Goal: Task Accomplishment & Management: Complete application form

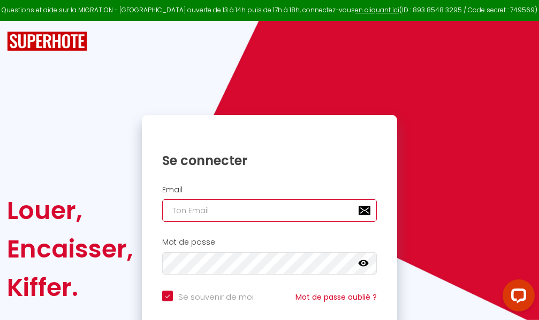
click at [312, 211] on input "email" at bounding box center [269, 211] width 215 height 22
type input "m"
checkbox input "true"
type input "ma"
checkbox input "true"
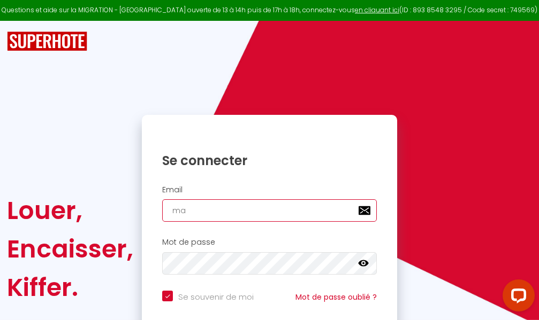
type input "mar"
checkbox input "true"
type input "marc"
checkbox input "true"
type input "marcd"
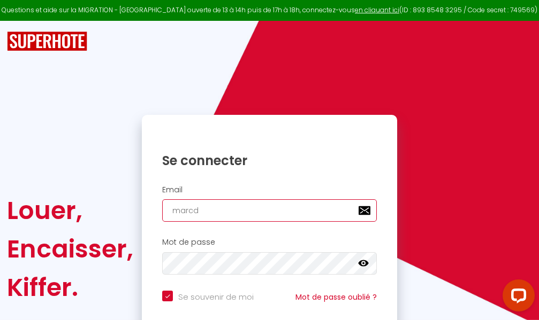
checkbox input "true"
type input "marcdp"
checkbox input "true"
type input "marcdpo"
checkbox input "true"
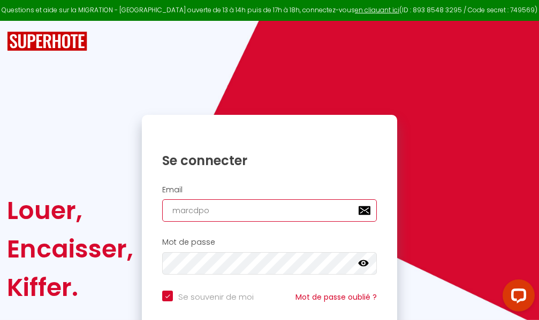
type input "marcdpoz"
checkbox input "true"
type input "marcdpoz."
checkbox input "true"
type input "marcdpoz.l"
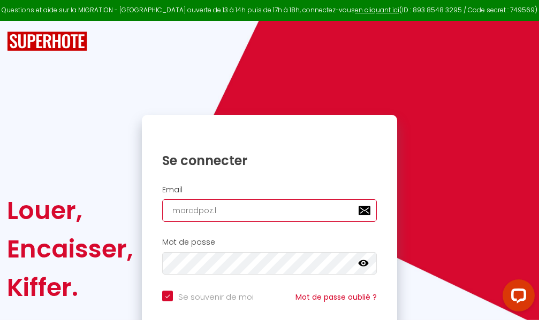
checkbox input "true"
type input "marcdpoz.lo"
checkbox input "true"
type input "marcdpoz.loc"
checkbox input "true"
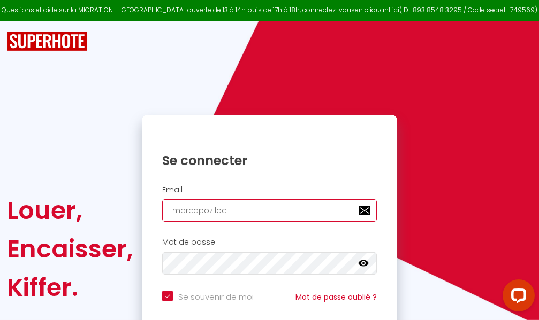
type input "marcdpoz.loca"
checkbox input "true"
type input "marcdpoz.locat"
checkbox input "true"
type input "marcdpoz.locati"
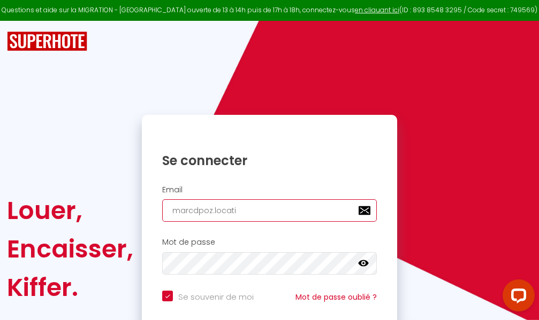
checkbox input "true"
type input "marcdpoz.locatio"
checkbox input "true"
type input "marcdpoz.location"
checkbox input "true"
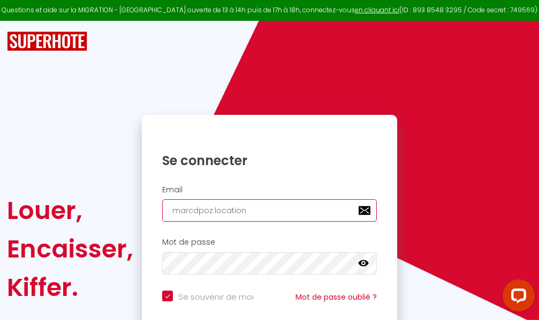
type input "marcdpoz.location@"
checkbox input "true"
type input "marcdpoz.location@g"
checkbox input "true"
type input "marcdpoz.location@gm"
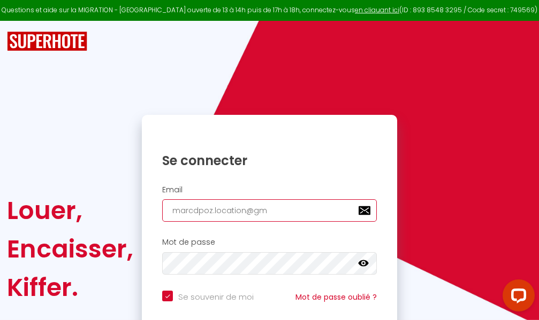
checkbox input "true"
type input "marcdpoz.location@gma"
checkbox input "true"
type input "marcdpoz.location@gmai"
checkbox input "true"
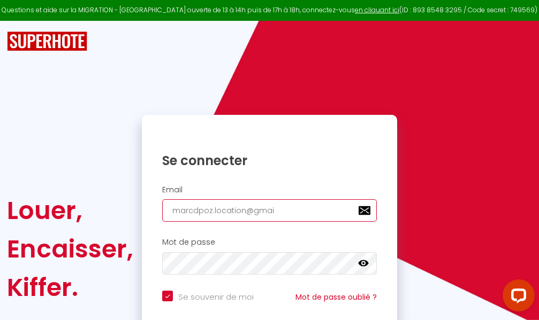
type input "[EMAIL_ADDRESS]"
checkbox input "true"
type input "[EMAIL_ADDRESS]."
checkbox input "true"
type input "marcdpoz.location@gmail.c"
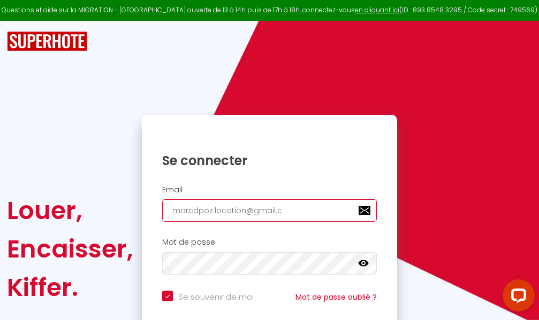
checkbox input "true"
type input "[EMAIL_ADDRESS][DOMAIN_NAME]"
checkbox input "true"
type input "[EMAIL_ADDRESS][DOMAIN_NAME]"
checkbox input "true"
